Goal: Understand process/instructions: Learn how to perform a task or action

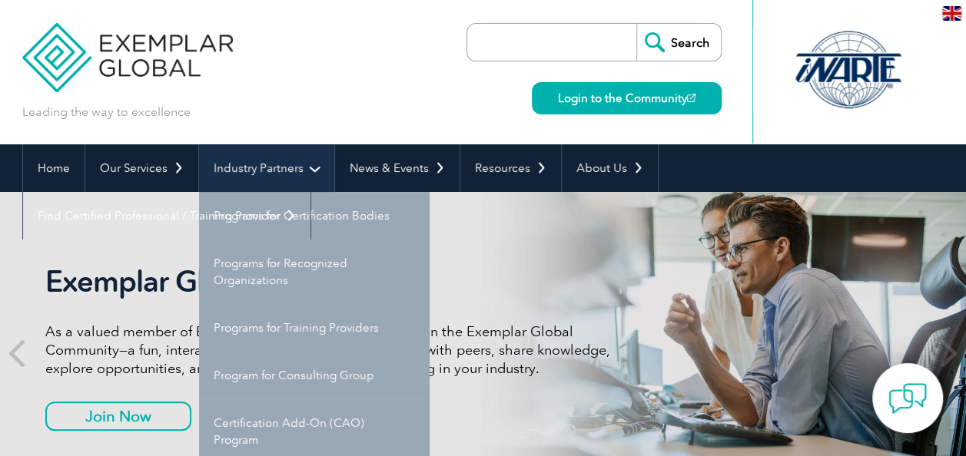
drag, startPoint x: 0, startPoint y: 0, endPoint x: 269, endPoint y: 177, distance: 322.2
click at [269, 177] on link "Industry Partners" at bounding box center [266, 168] width 135 height 48
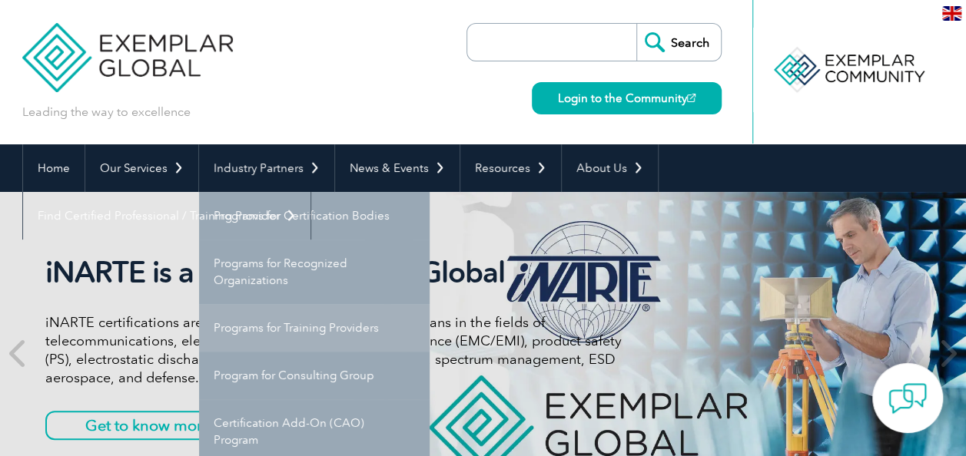
click at [285, 340] on link "Programs for Training Providers" at bounding box center [314, 328] width 230 height 48
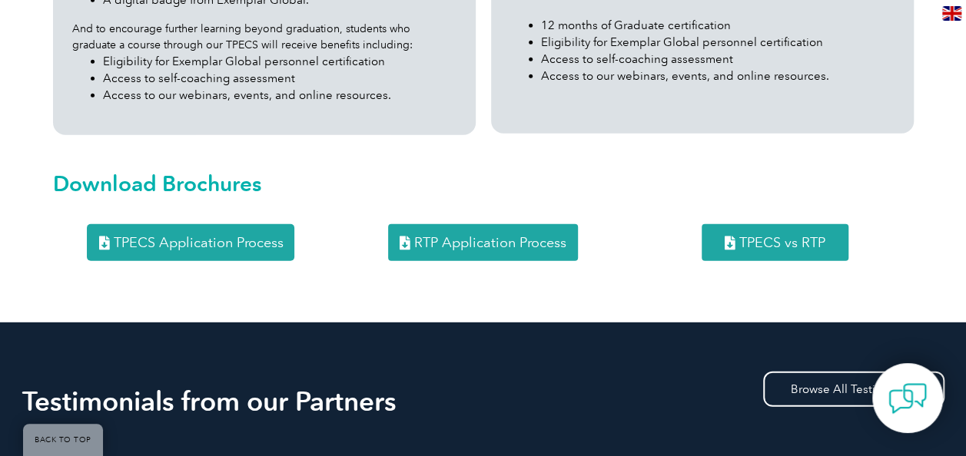
scroll to position [2048, 0]
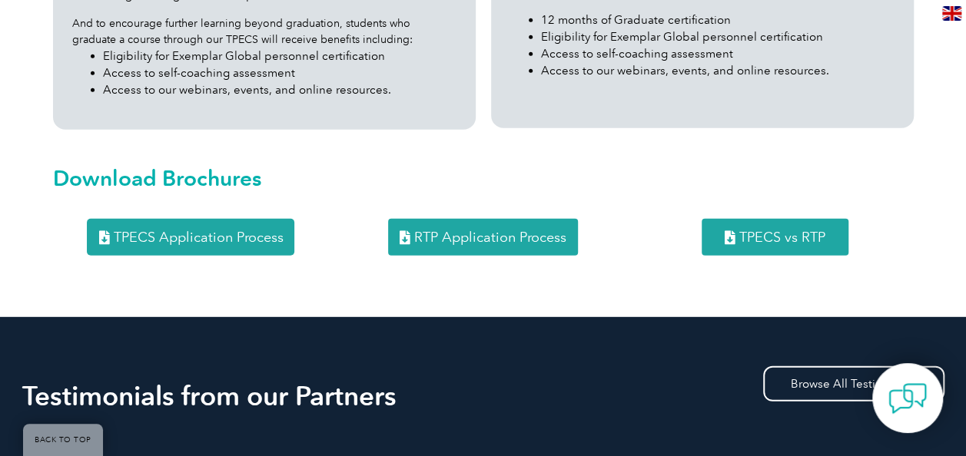
click at [475, 220] on link "RTP Application Process" at bounding box center [483, 237] width 190 height 37
